Goal: Information Seeking & Learning: Check status

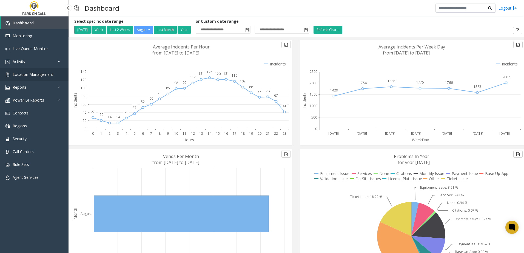
click at [39, 76] on span "Location Management" at bounding box center [33, 74] width 41 height 5
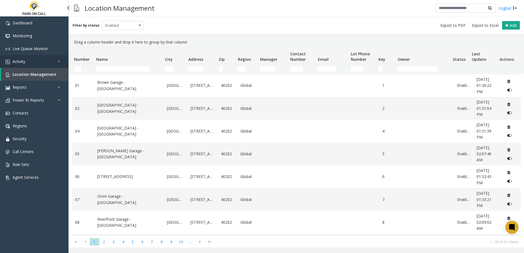
click at [32, 62] on link "Activity" at bounding box center [34, 61] width 68 height 13
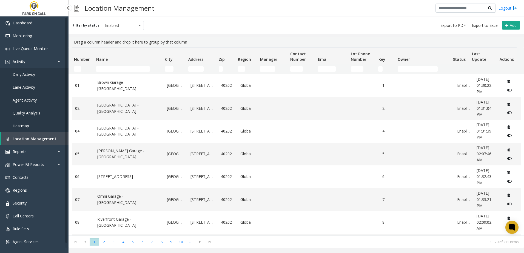
click at [27, 75] on span "Daily Activity" at bounding box center [24, 74] width 22 height 5
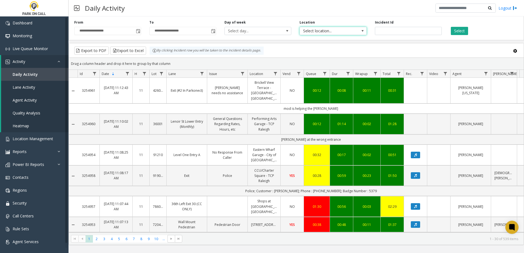
click at [342, 34] on span "Select location..." at bounding box center [326, 31] width 53 height 8
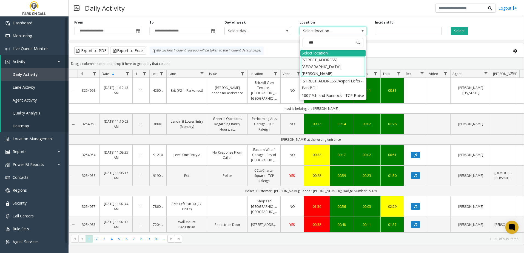
type input "***"
click at [338, 77] on li "[STREET_ADDRESS]/Aspen Lofts - ParkBOI" at bounding box center [332, 84] width 65 height 14
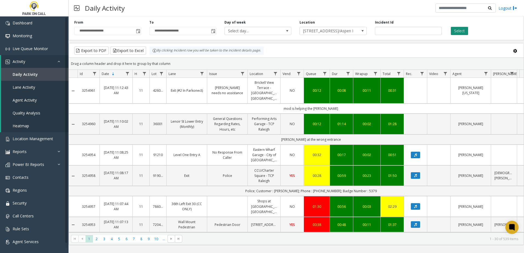
click at [464, 28] on button "Select" at bounding box center [458, 31] width 17 height 8
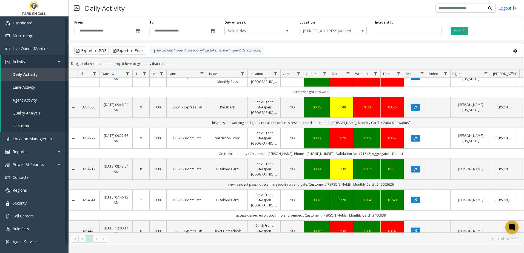
scroll to position [158, 0]
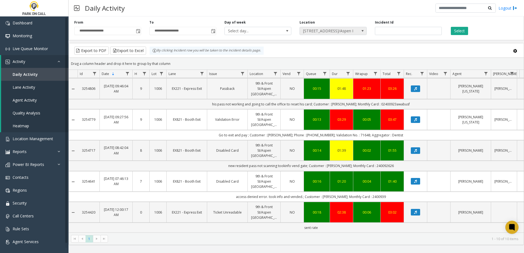
click at [321, 29] on span "[STREET_ADDRESS]/Aspen Lofts - ParkBOI" at bounding box center [326, 31] width 53 height 8
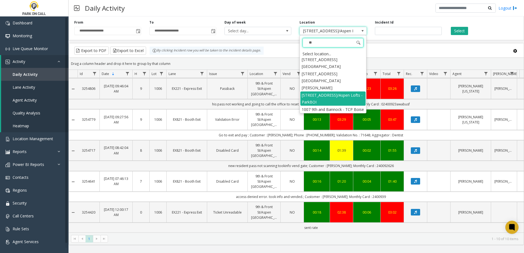
scroll to position [0, 0]
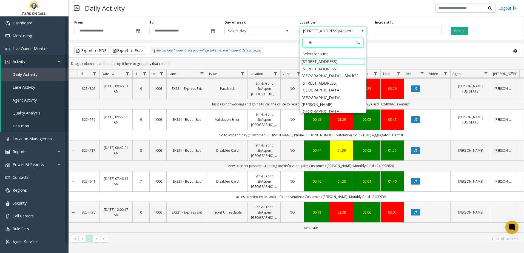
type input "***"
drag, startPoint x: 335, startPoint y: 60, endPoint x: 350, endPoint y: 59, distance: 15.1
click at [335, 60] on li "[STREET_ADDRESS]" at bounding box center [332, 61] width 65 height 7
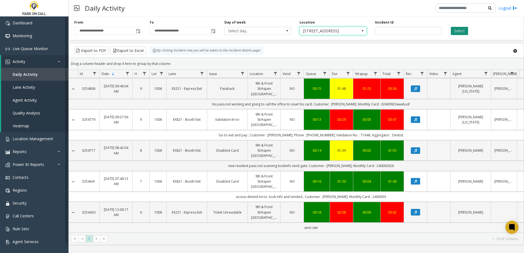
click at [466, 31] on button "Select" at bounding box center [458, 31] width 17 height 8
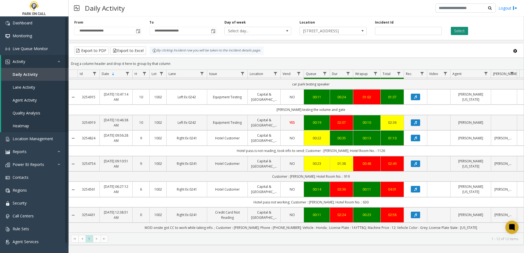
scroll to position [151, 0]
click at [90, 240] on span "1" at bounding box center [88, 238] width 7 height 7
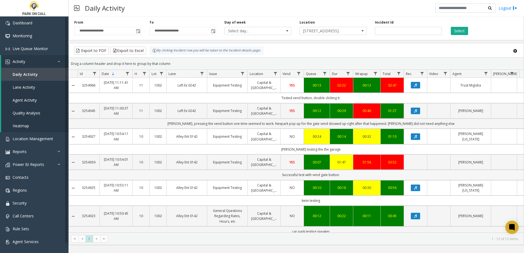
scroll to position [151, 0]
